Goal: Find specific page/section: Find specific page/section

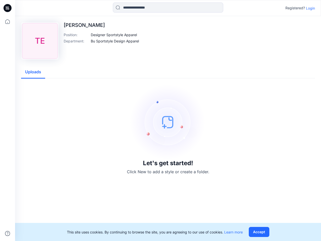
click at [160, 120] on img at bounding box center [167, 121] width 75 height 75
click at [8, 8] on icon at bounding box center [8, 8] width 2 height 0
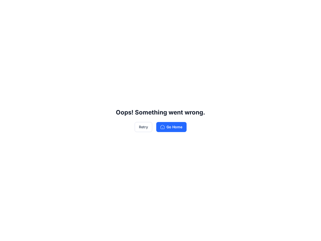
click at [8, 233] on div "Oops! Something went wrong. Retry Go Home" at bounding box center [160, 120] width 321 height 241
click at [168, 8] on div "Oops! Something went wrong. Retry Go Home" at bounding box center [160, 120] width 321 height 241
click at [310, 8] on div "Oops! Something went wrong. Retry Go Home" at bounding box center [160, 120] width 321 height 241
click at [114, 35] on div "Oops! Something went wrong. Retry Go Home" at bounding box center [160, 120] width 321 height 241
click at [115, 41] on div "Oops! Something went wrong. Retry Go Home" at bounding box center [160, 120] width 321 height 241
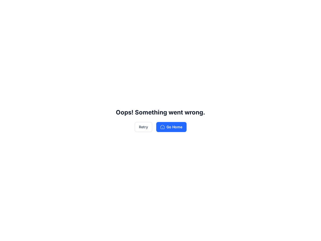
click at [33, 72] on div "Oops! Something went wrong. Retry Go Home" at bounding box center [160, 120] width 321 height 241
click at [260, 232] on div "Oops! Something went wrong. Retry Go Home" at bounding box center [160, 120] width 321 height 241
